Goal: Information Seeking & Learning: Check status

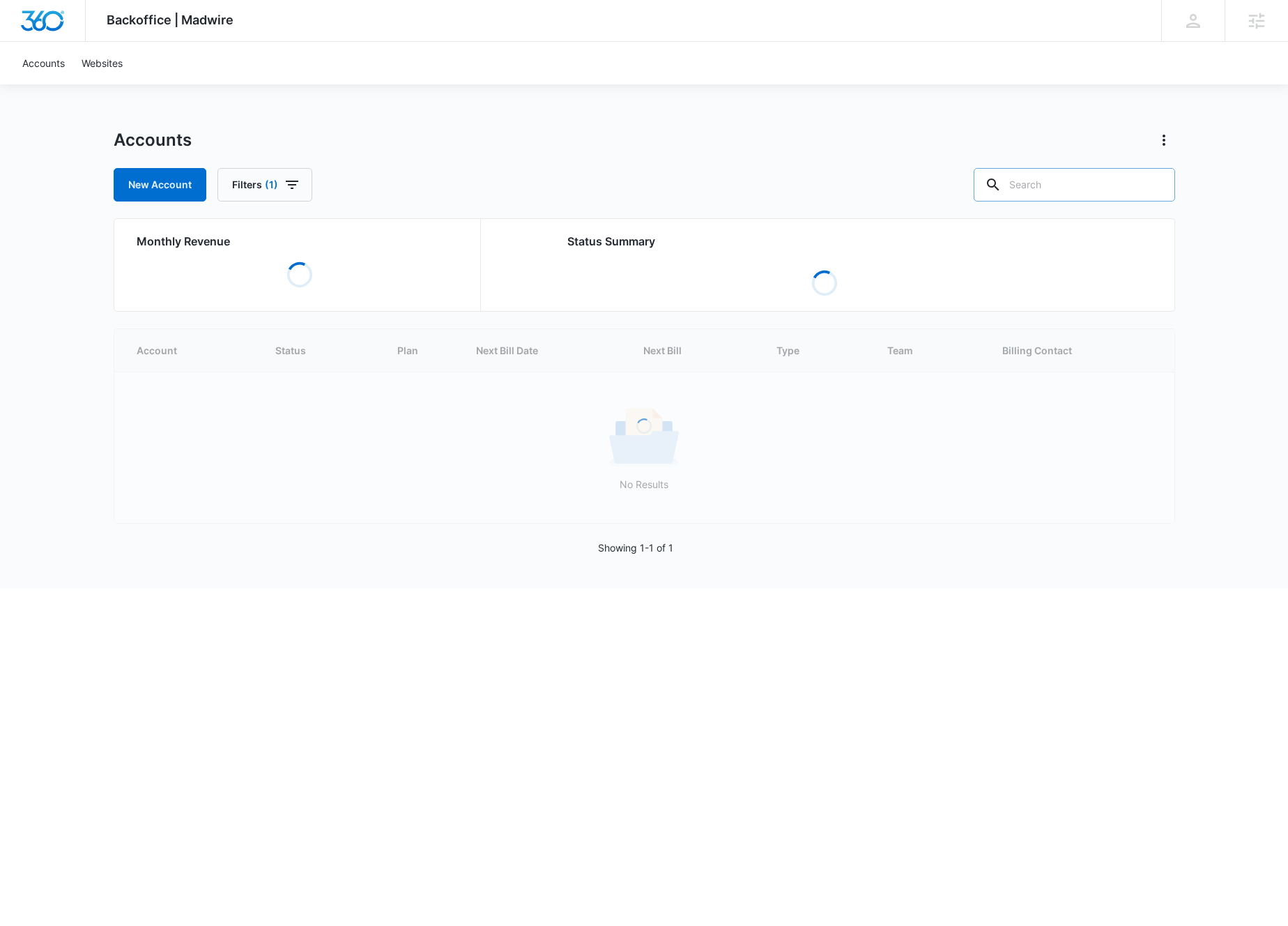
click at [1098, 176] on input "text" at bounding box center [1074, 185] width 202 height 33
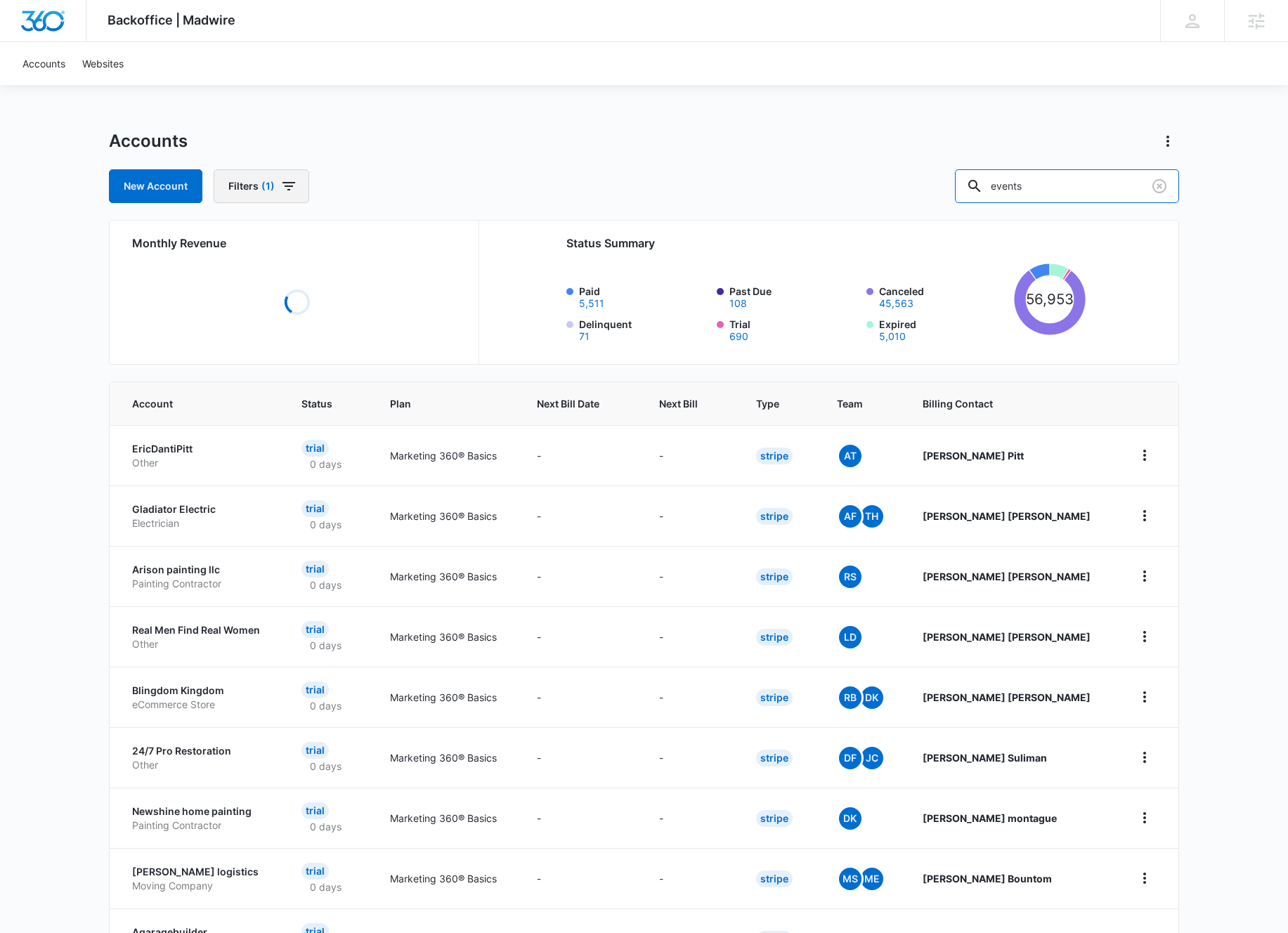
type input "events"
click at [286, 185] on icon "button" at bounding box center [289, 186] width 17 height 17
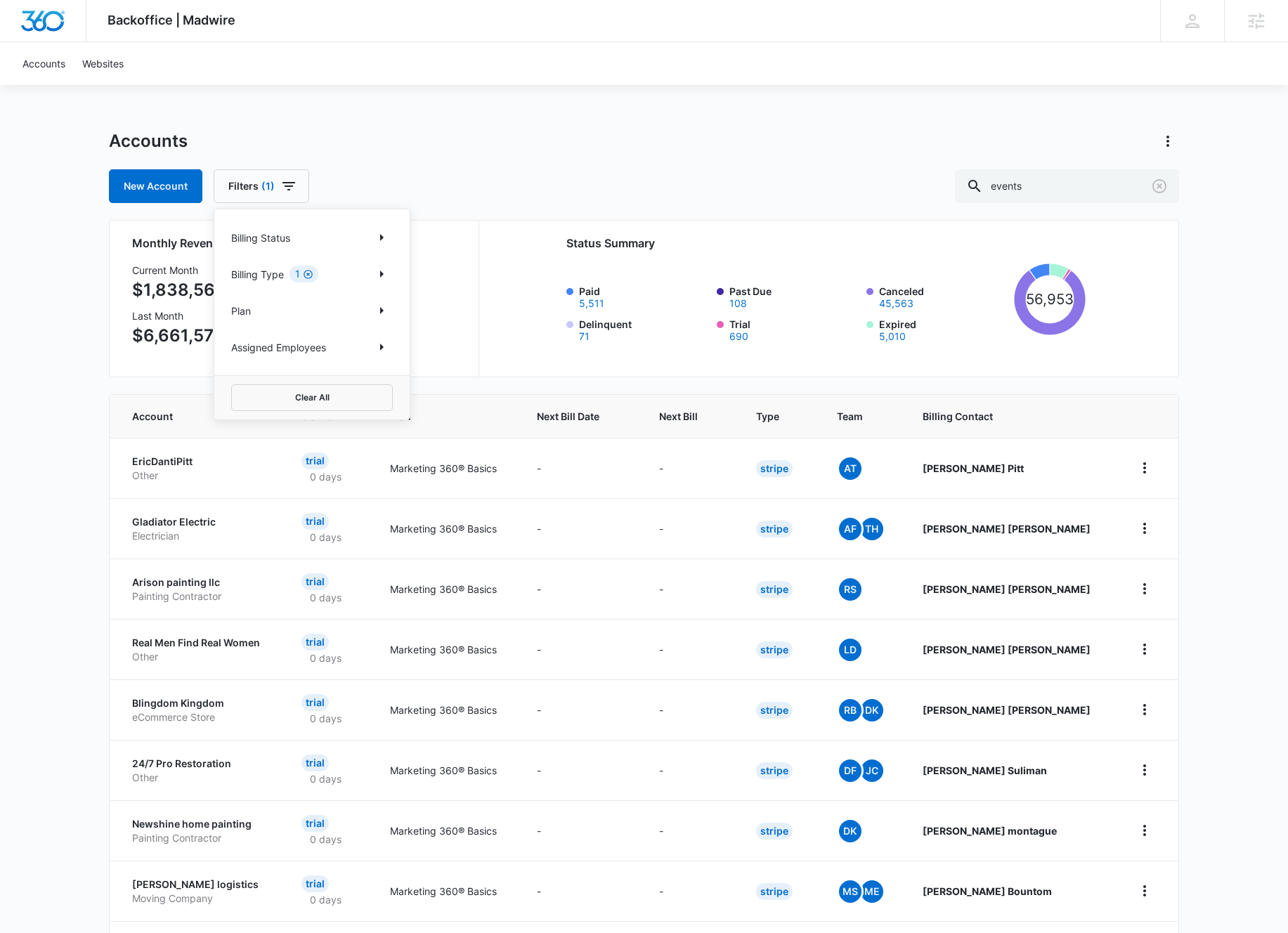
click at [310, 275] on icon "Clear" at bounding box center [308, 275] width 10 height 10
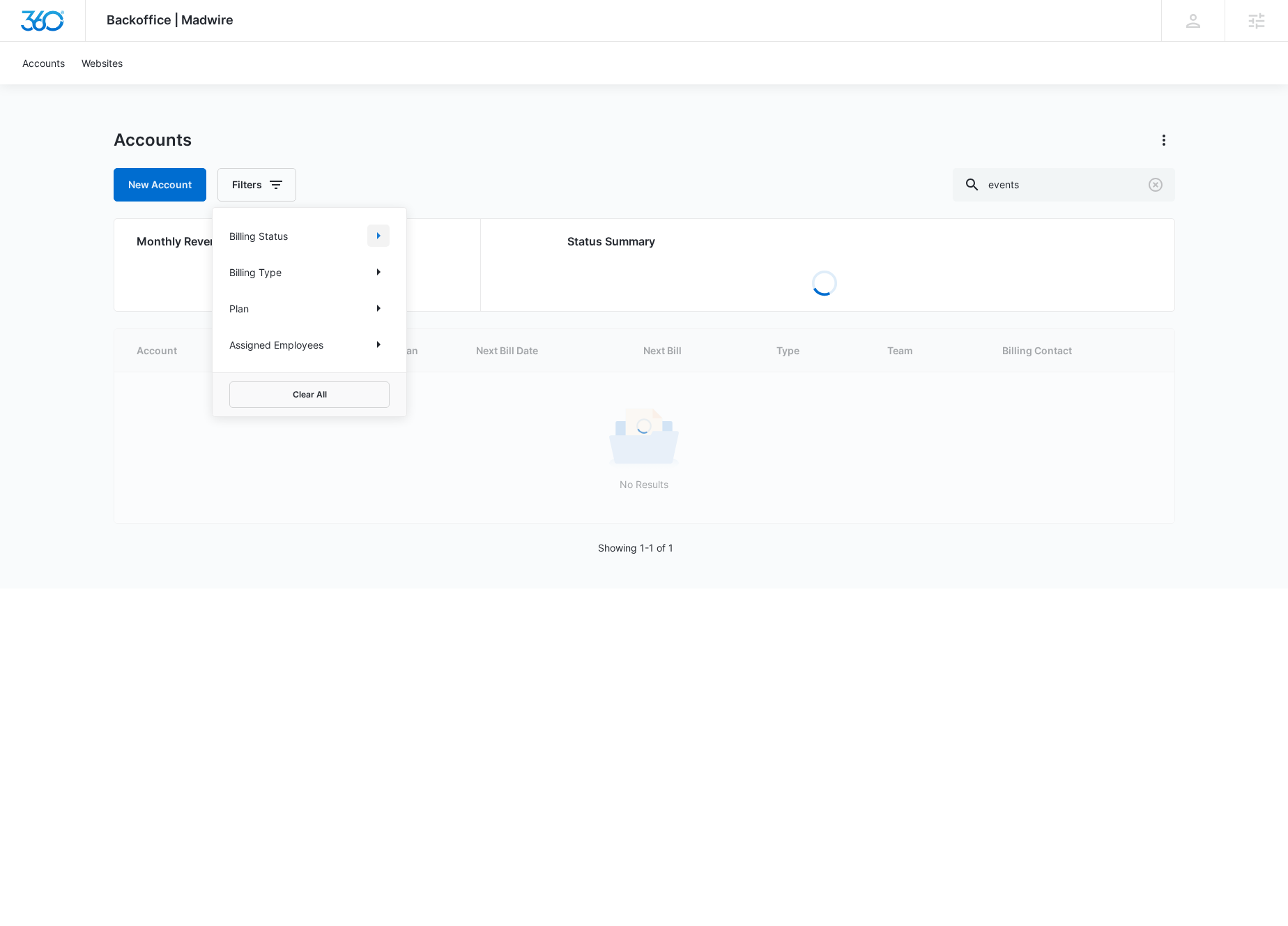
click at [371, 239] on icon "Show Billing Status filters" at bounding box center [378, 236] width 17 height 17
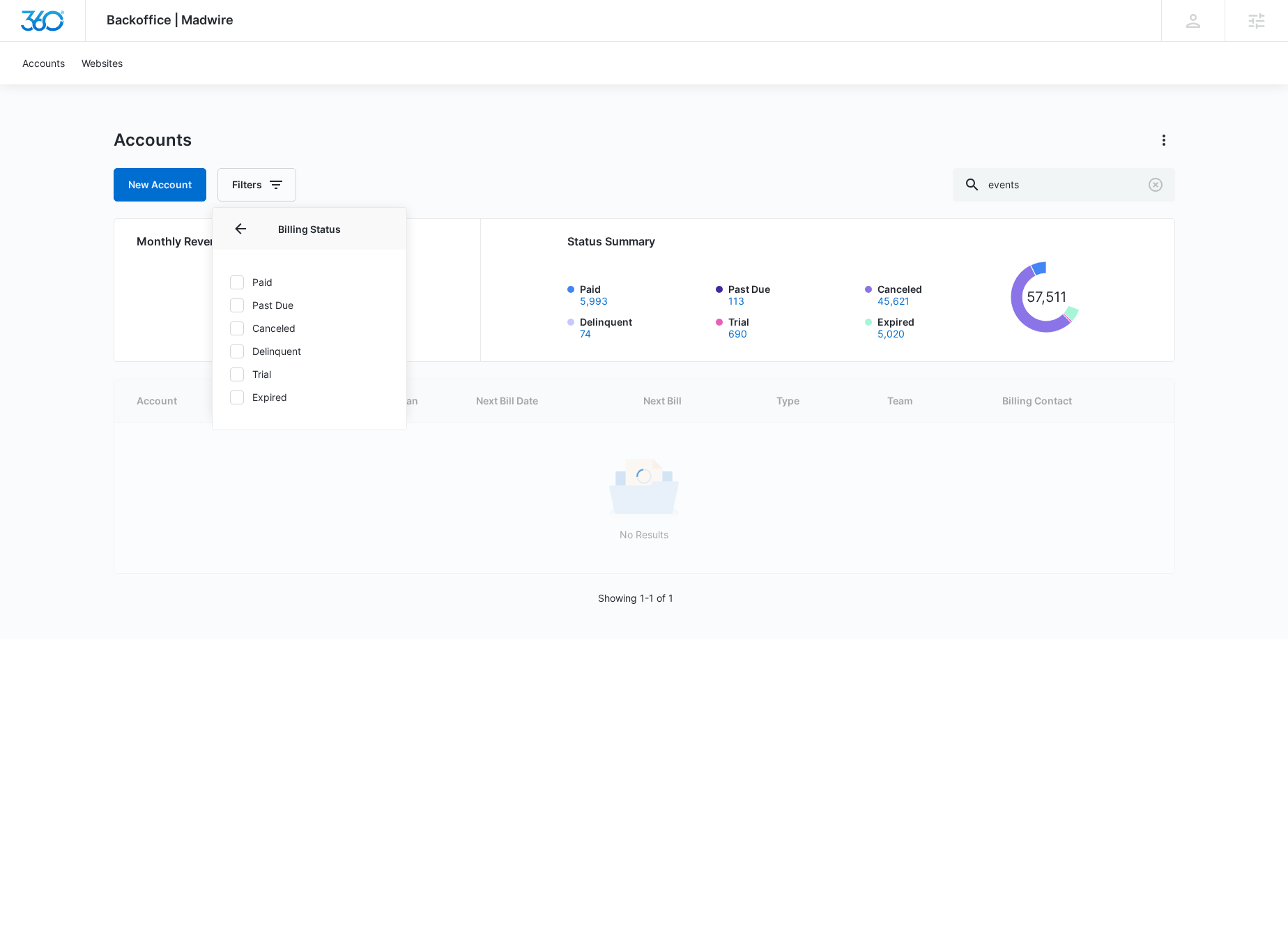
click at [239, 281] on icon at bounding box center [236, 282] width 8 height 6
click at [230, 281] on input "Paid" at bounding box center [230, 281] width 1 height 1
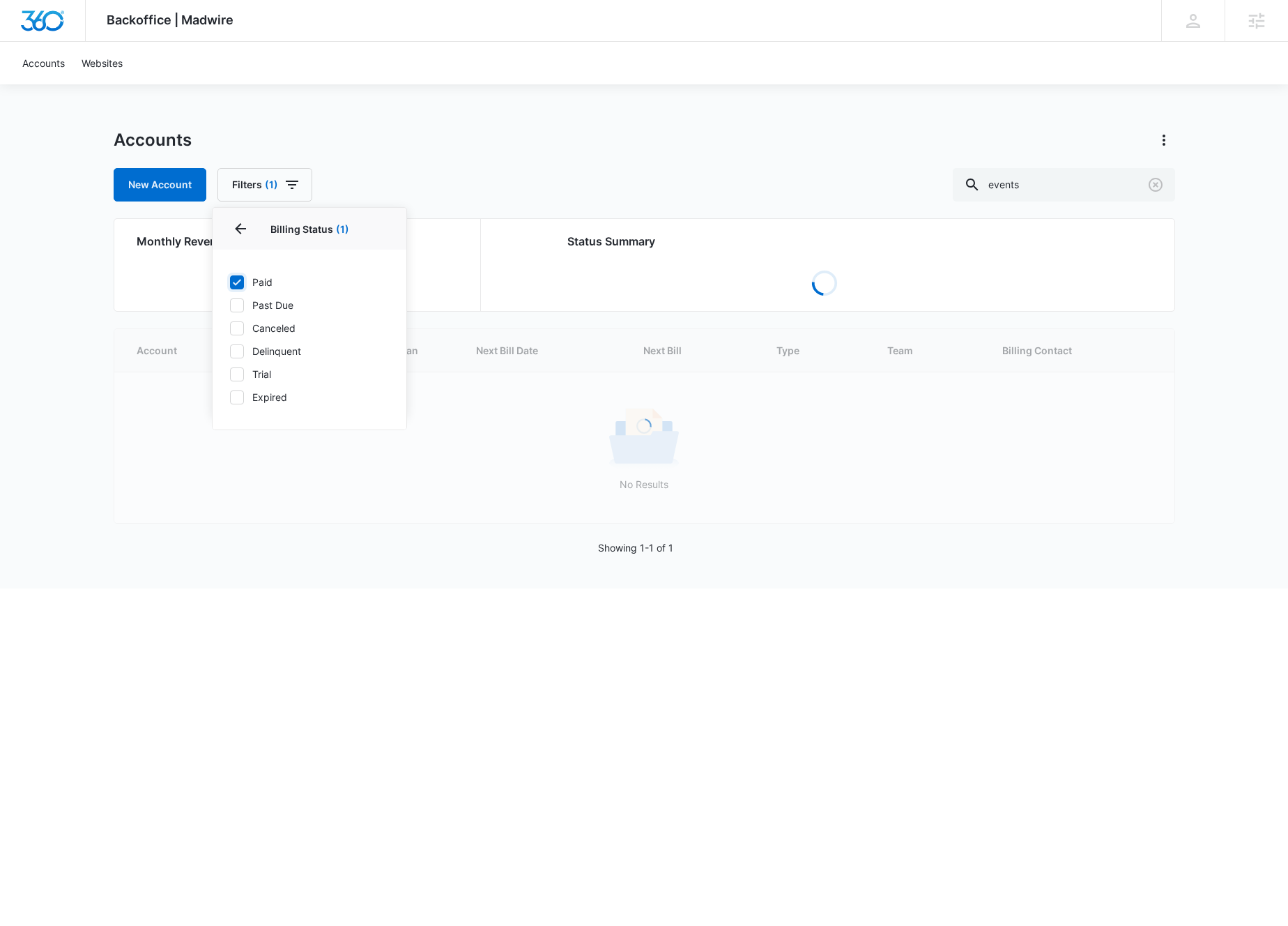
checkbox input "true"
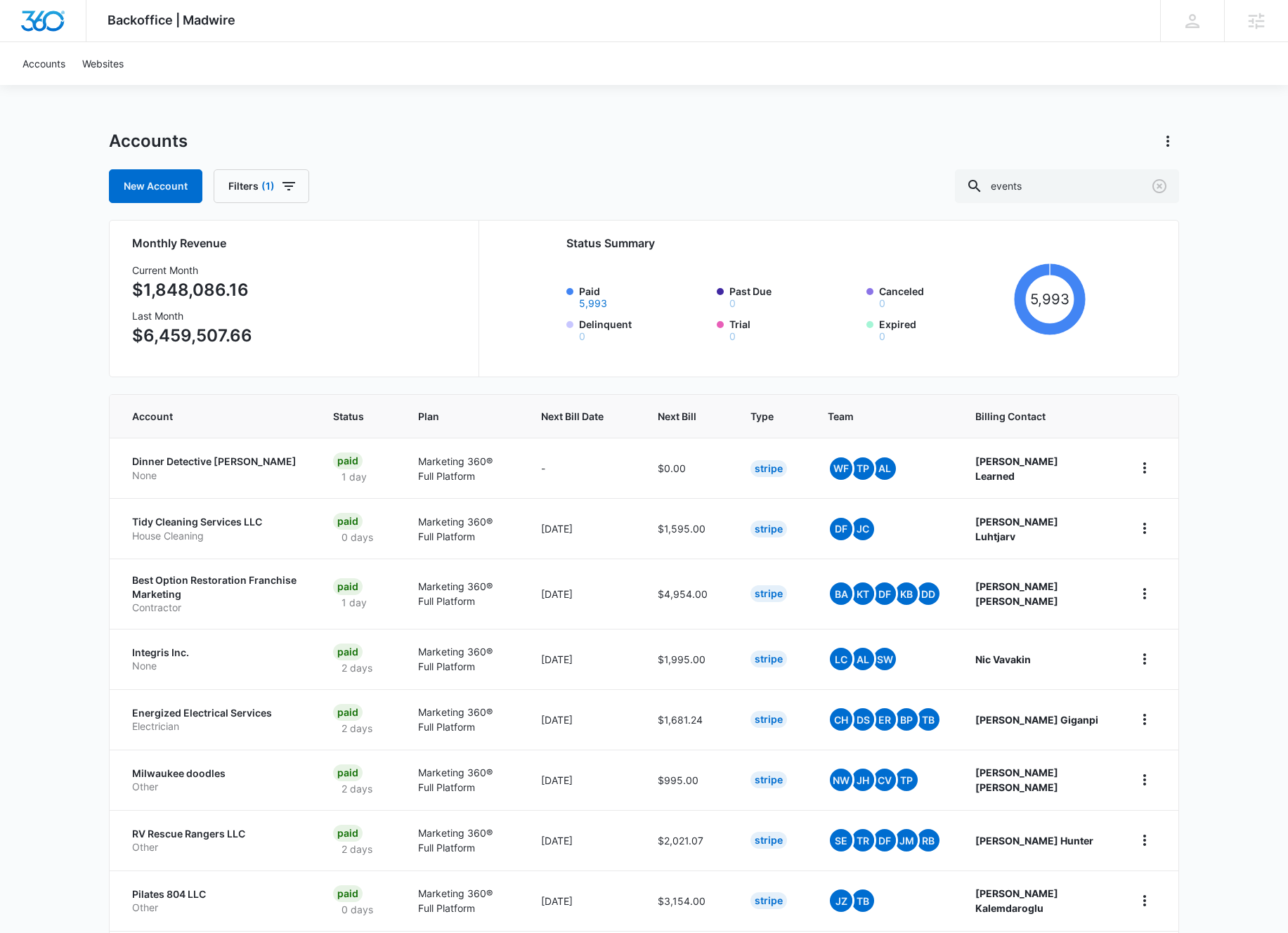
click at [583, 174] on div "New Account Filters (1) events" at bounding box center [644, 186] width 1070 height 33
click at [363, 317] on div "Monthly Revenue Current Month $1,848,086.16 Last Month $6,459,507.66 Status Sum…" at bounding box center [644, 298] width 1070 height 157
drag, startPoint x: 504, startPoint y: 124, endPoint x: 505, endPoint y: 132, distance: 8.1
click at [506, 129] on div "Backoffice | Madwire Apps Settings [PERSON_NAME] Bullinger [EMAIL_ADDRESS][PERS…" at bounding box center [644, 569] width 1288 height 1139
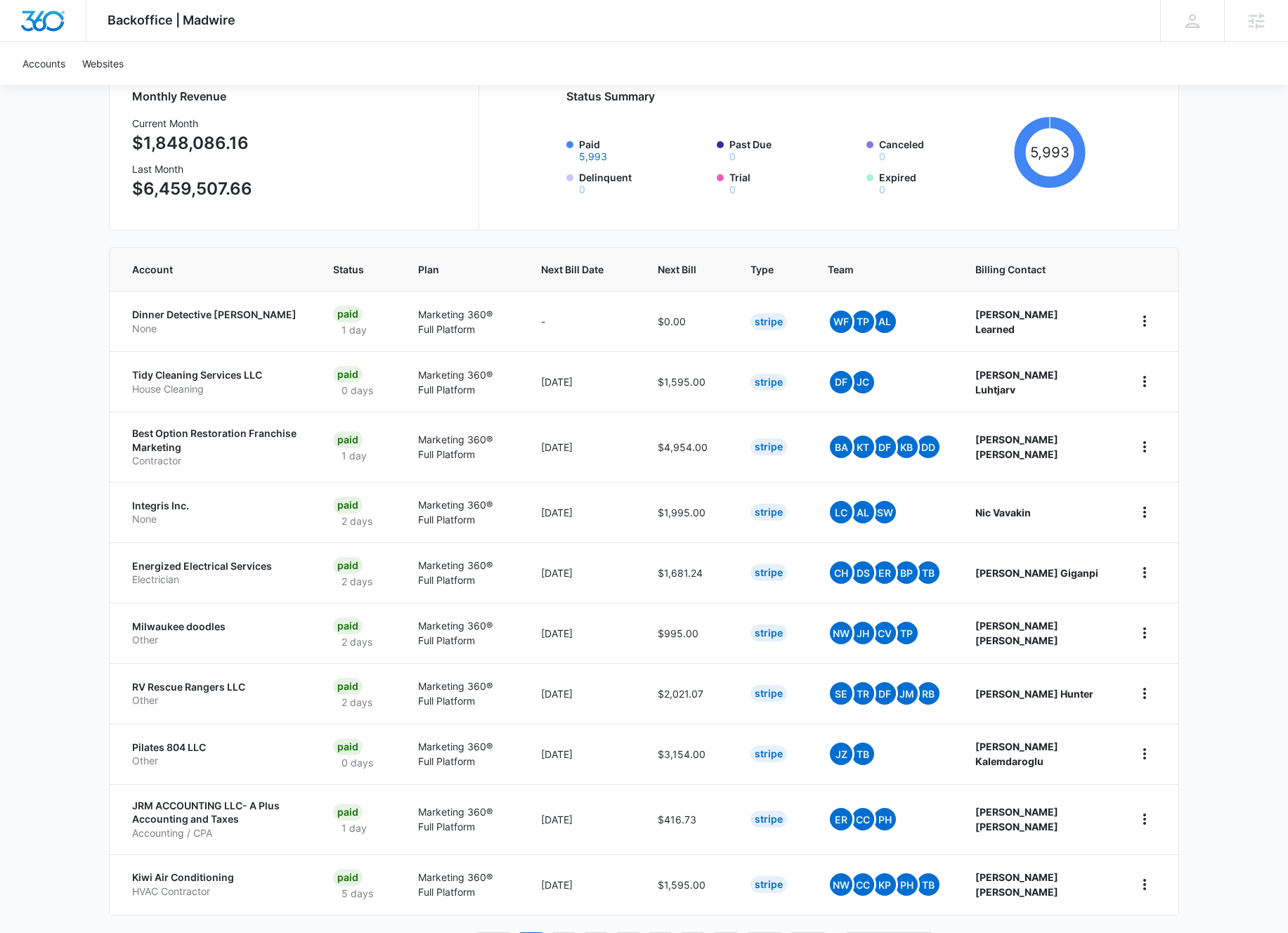
scroll to position [207, 0]
